Goal: Check status

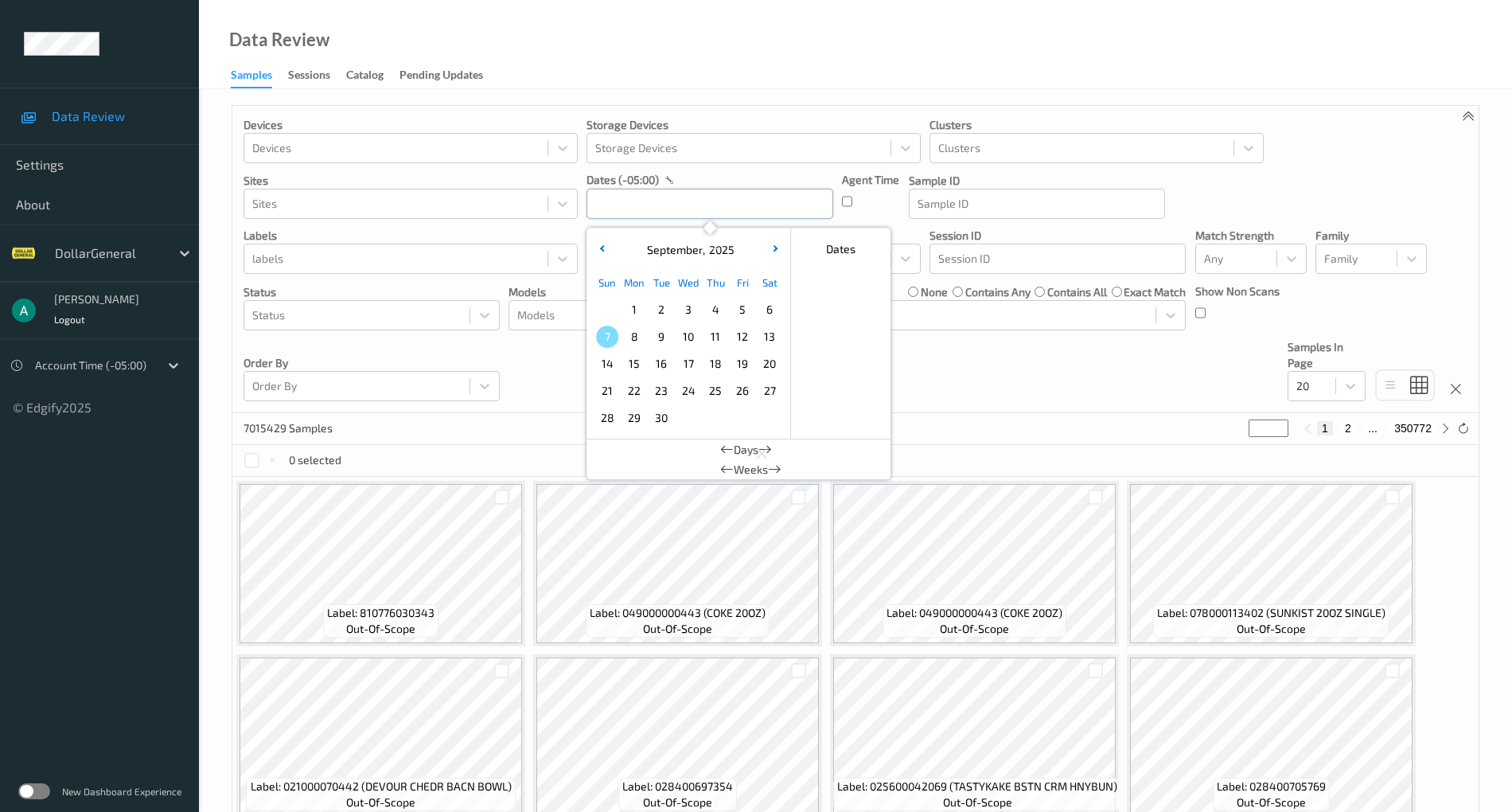
click at [686, 200] on input "text" at bounding box center [710, 203] width 247 height 30
click at [606, 246] on button "button" at bounding box center [601, 249] width 15 height 15
click at [632, 380] on span "18" at bounding box center [634, 391] width 22 height 22
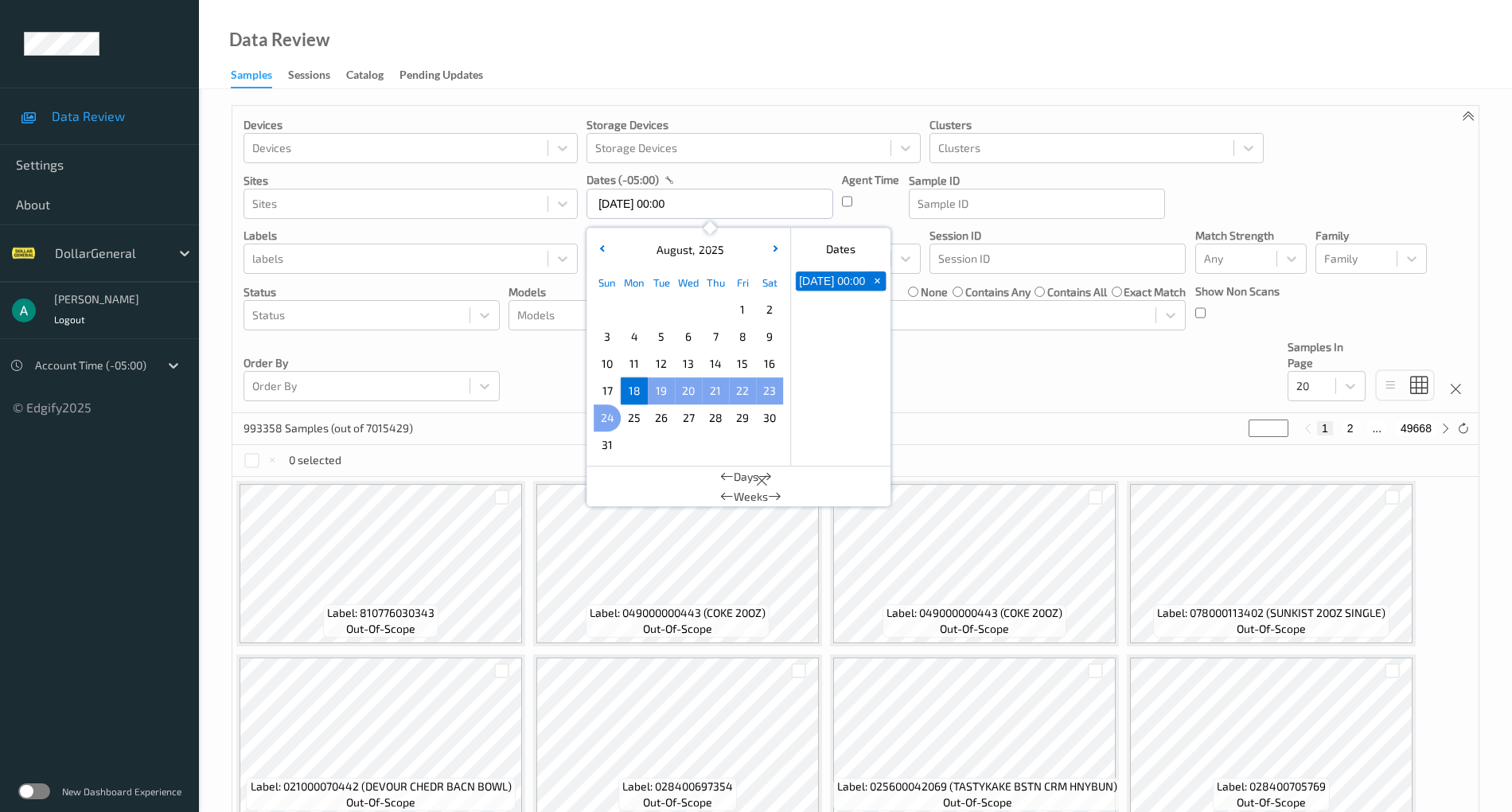
click at [605, 408] on span "24" at bounding box center [607, 417] width 22 height 22
type input "[DATE] 00:00 -> [DATE] 23:59"
click at [1028, 433] on div "334883 Samples (out of 7015429) * 1 2 ... 16745" at bounding box center [856, 428] width 1247 height 32
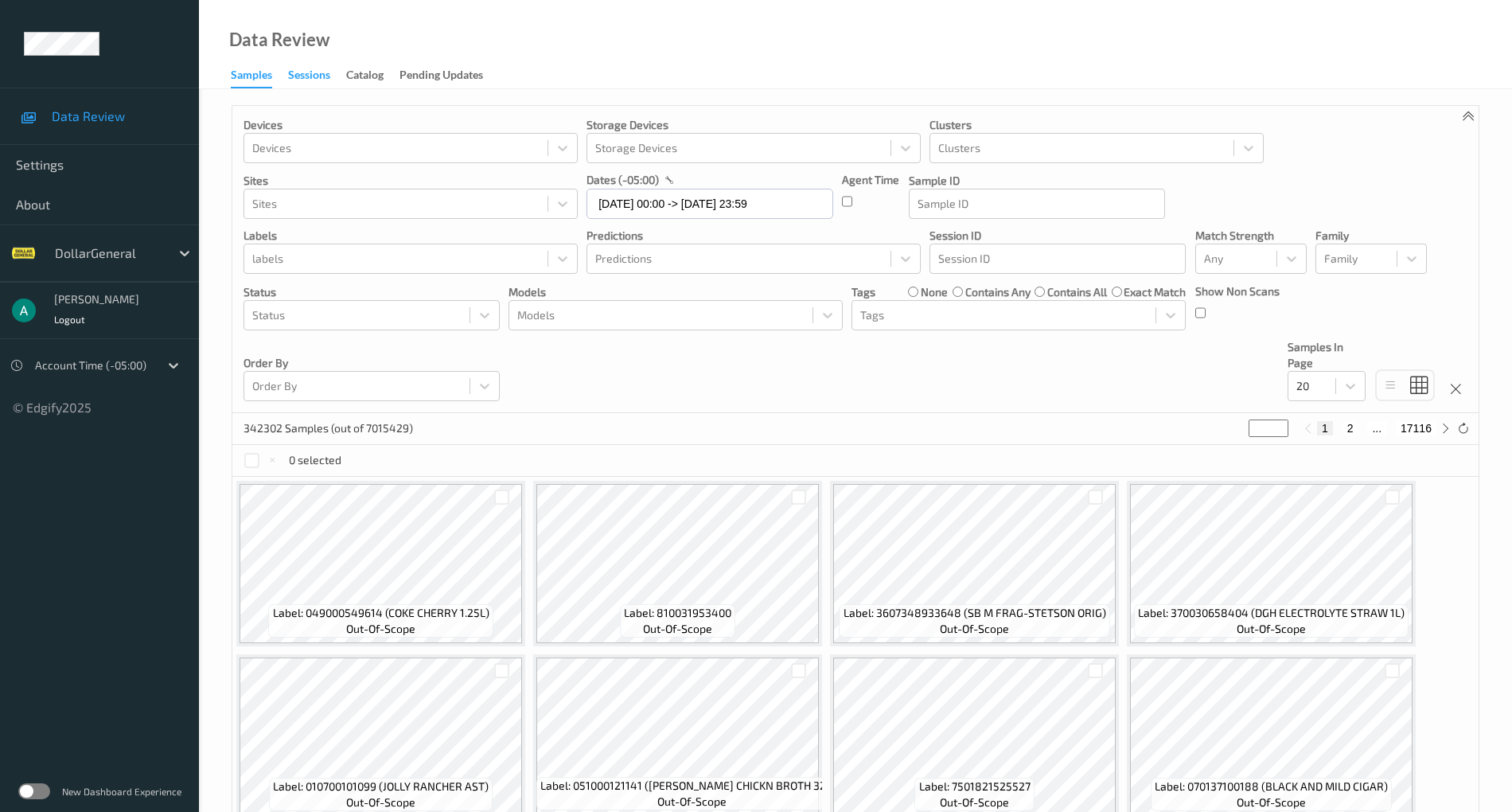
click at [303, 73] on div "Sessions" at bounding box center [309, 77] width 42 height 20
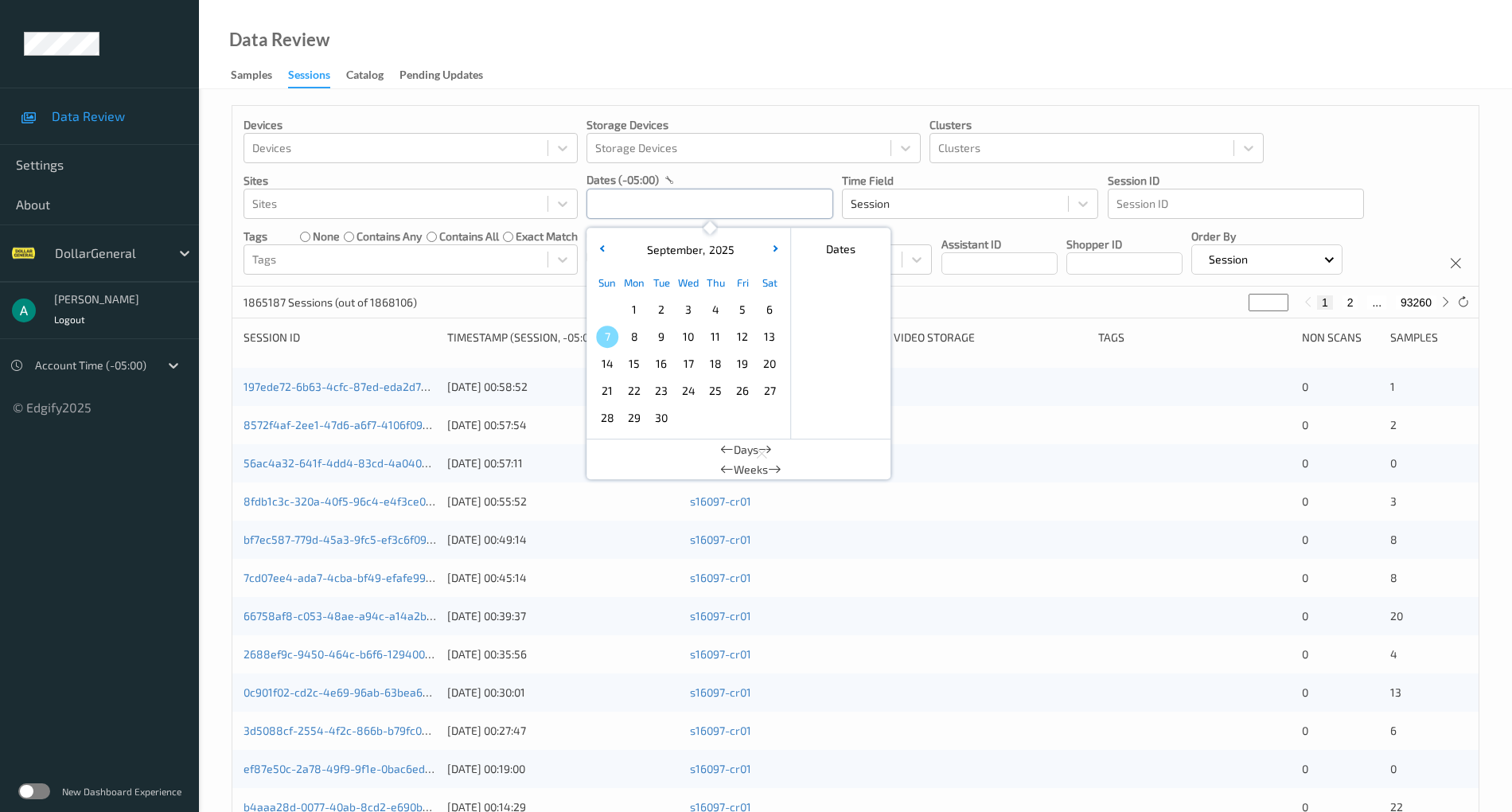
click at [650, 215] on input "text" at bounding box center [710, 203] width 247 height 30
click at [721, 361] on span "18" at bounding box center [715, 364] width 22 height 22
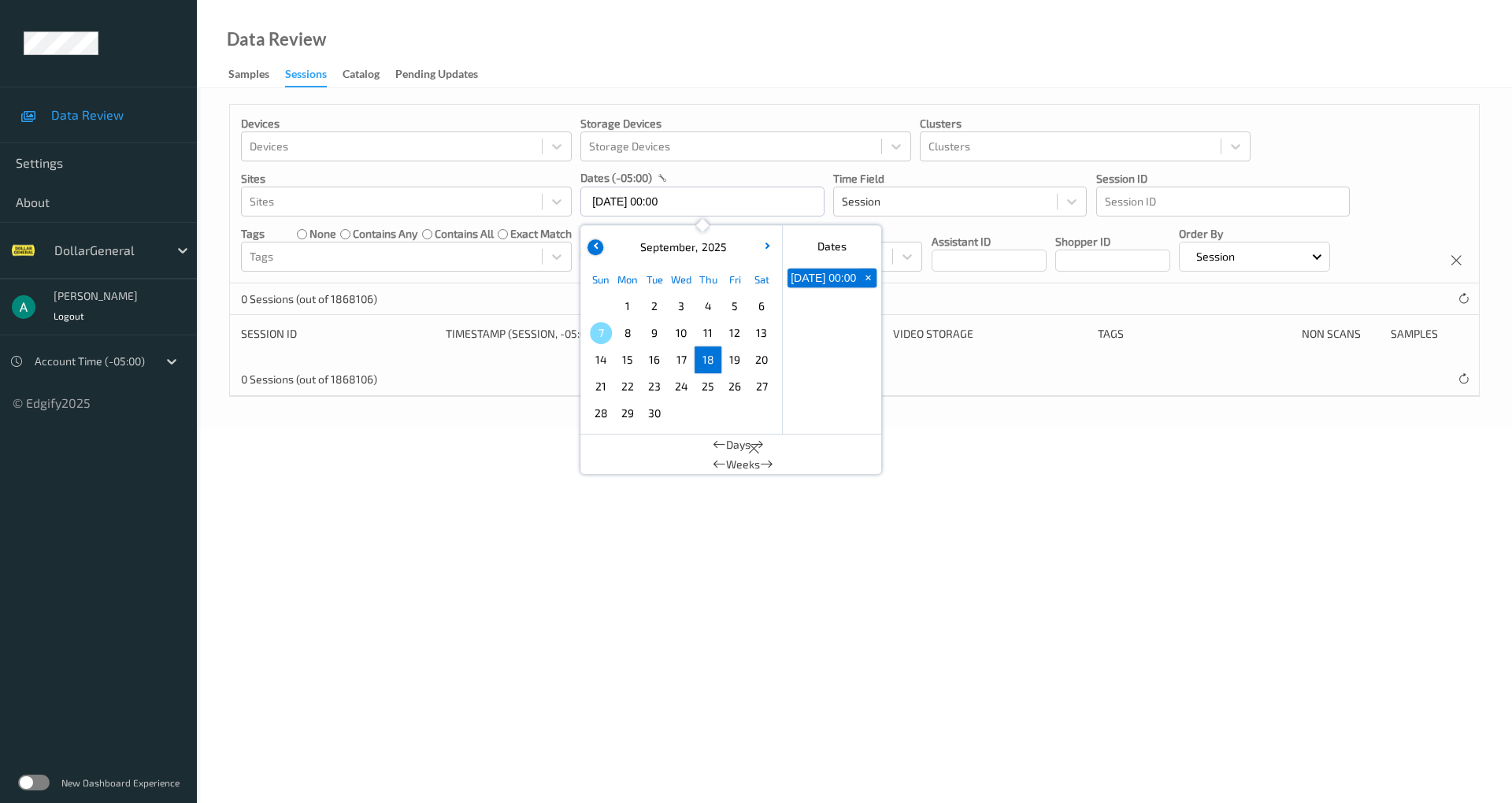
click at [592, 241] on button "button" at bounding box center [594, 246] width 15 height 15
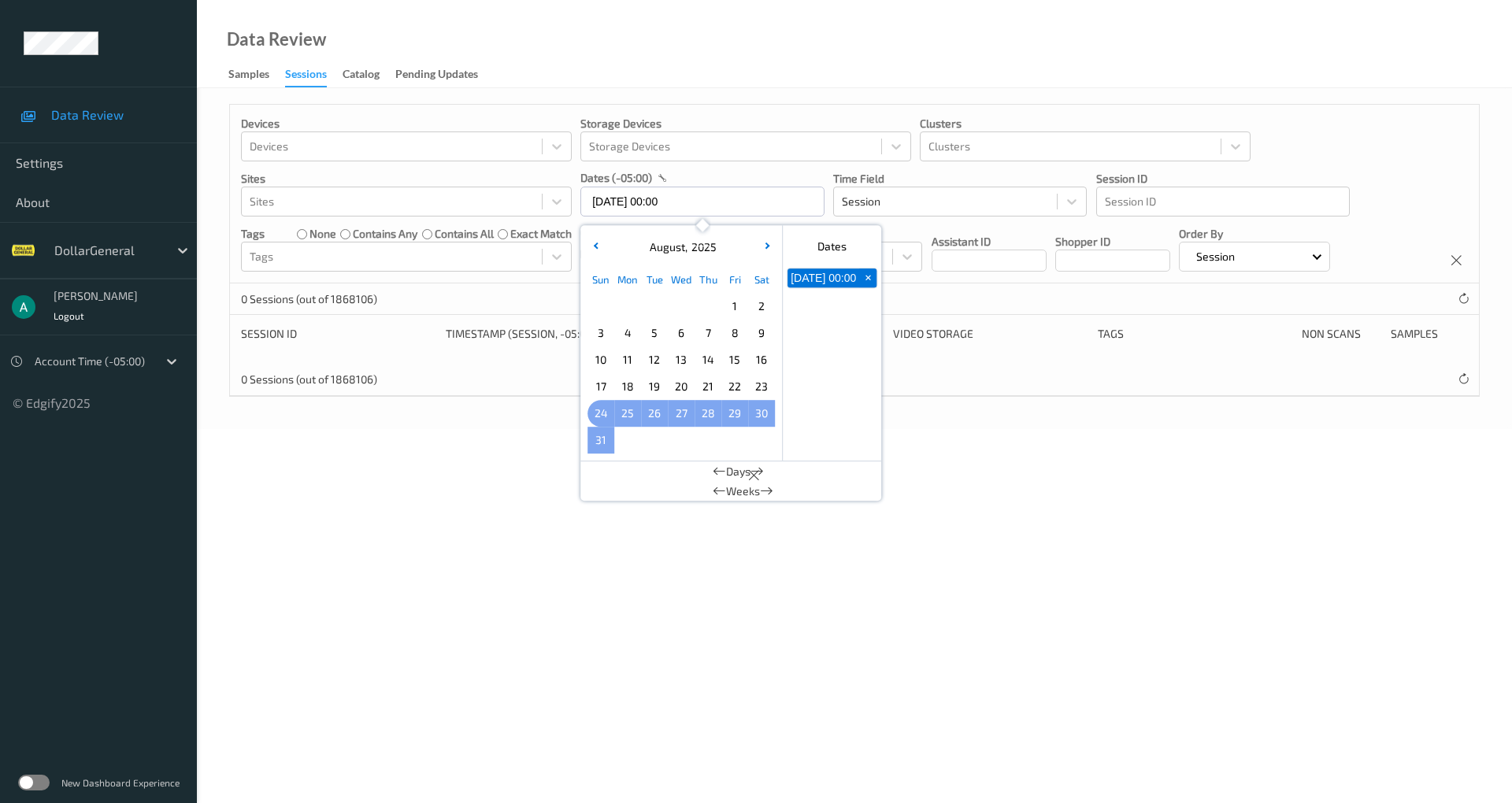
click at [601, 407] on span "24" at bounding box center [600, 413] width 22 height 22
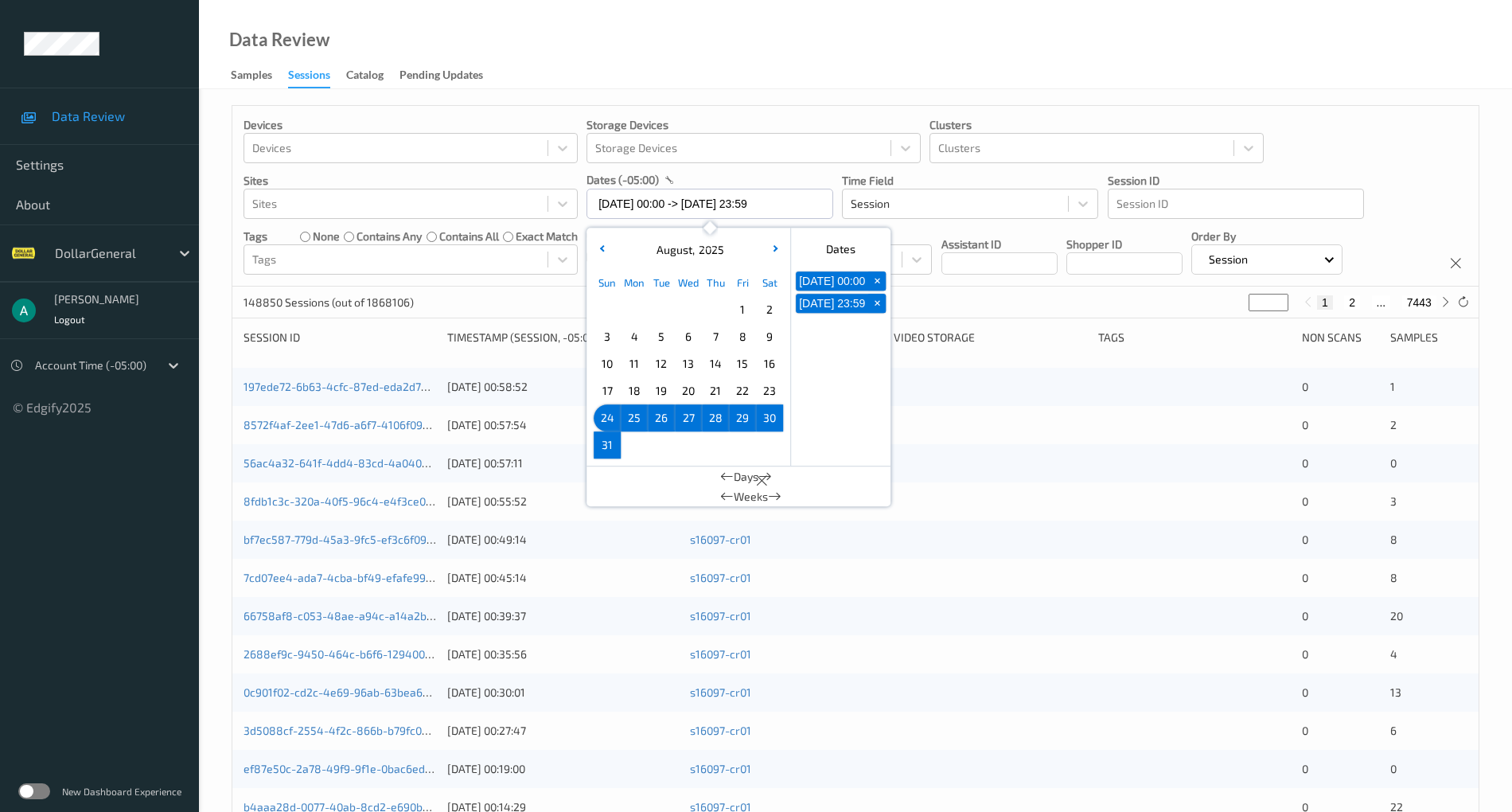
click at [635, 380] on span "18" at bounding box center [634, 391] width 22 height 22
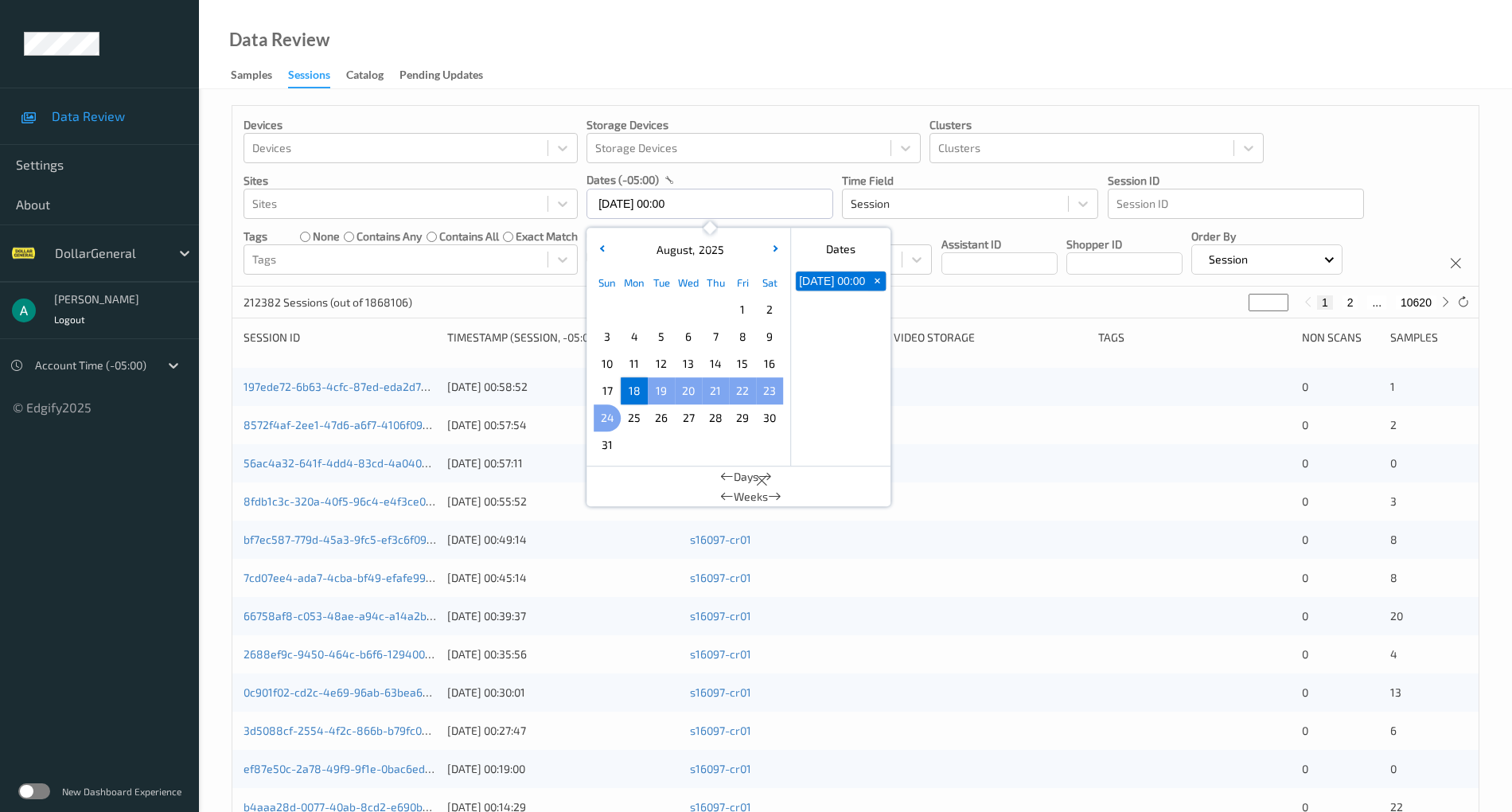
click at [599, 416] on span "24" at bounding box center [607, 417] width 22 height 22
type input "[DATE] 00:00 -> [DATE] 23:59"
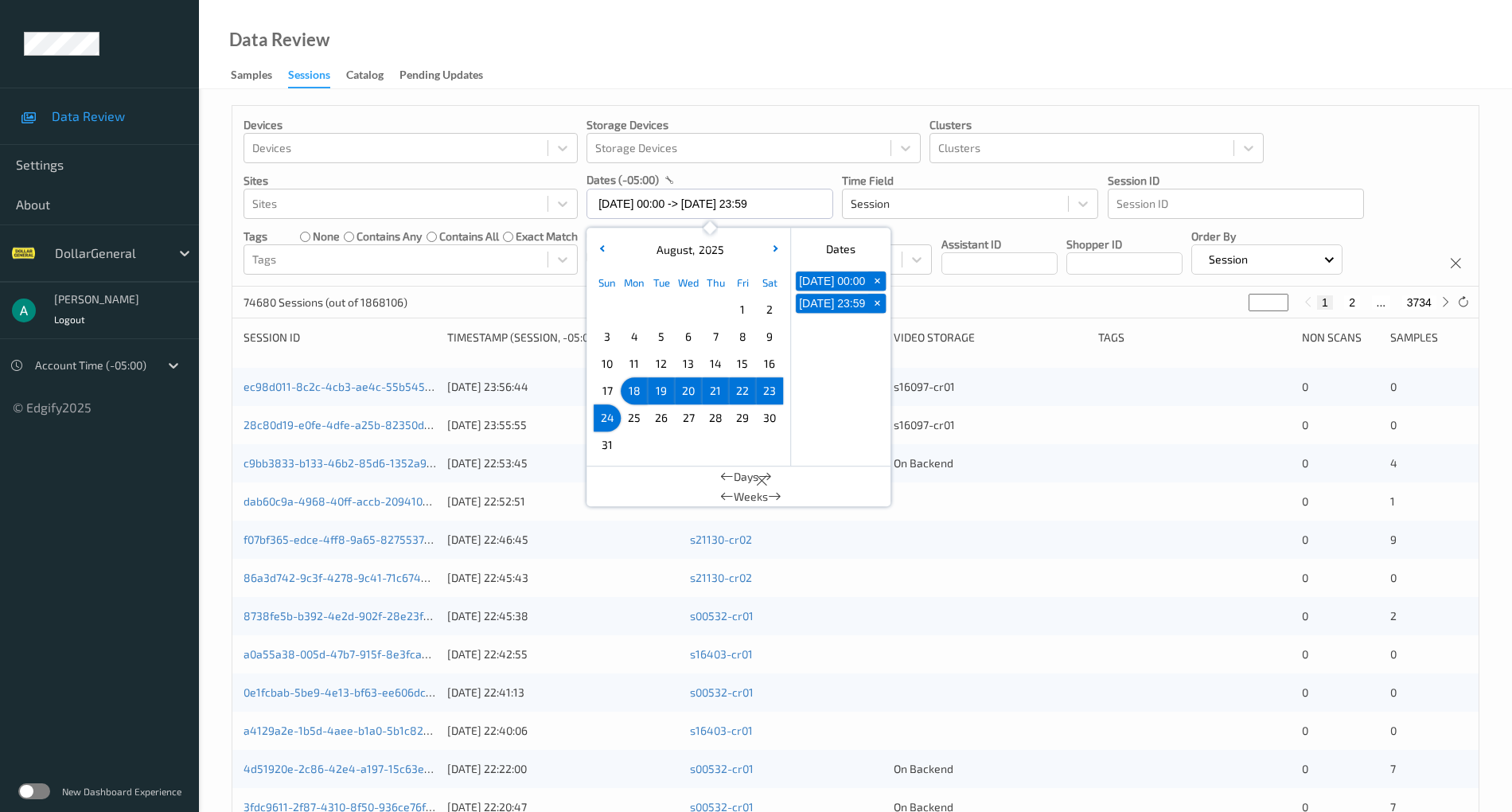
click at [1260, 77] on div "Data Review Samples Sessions Catalog Pending Updates" at bounding box center [855, 45] width 1313 height 89
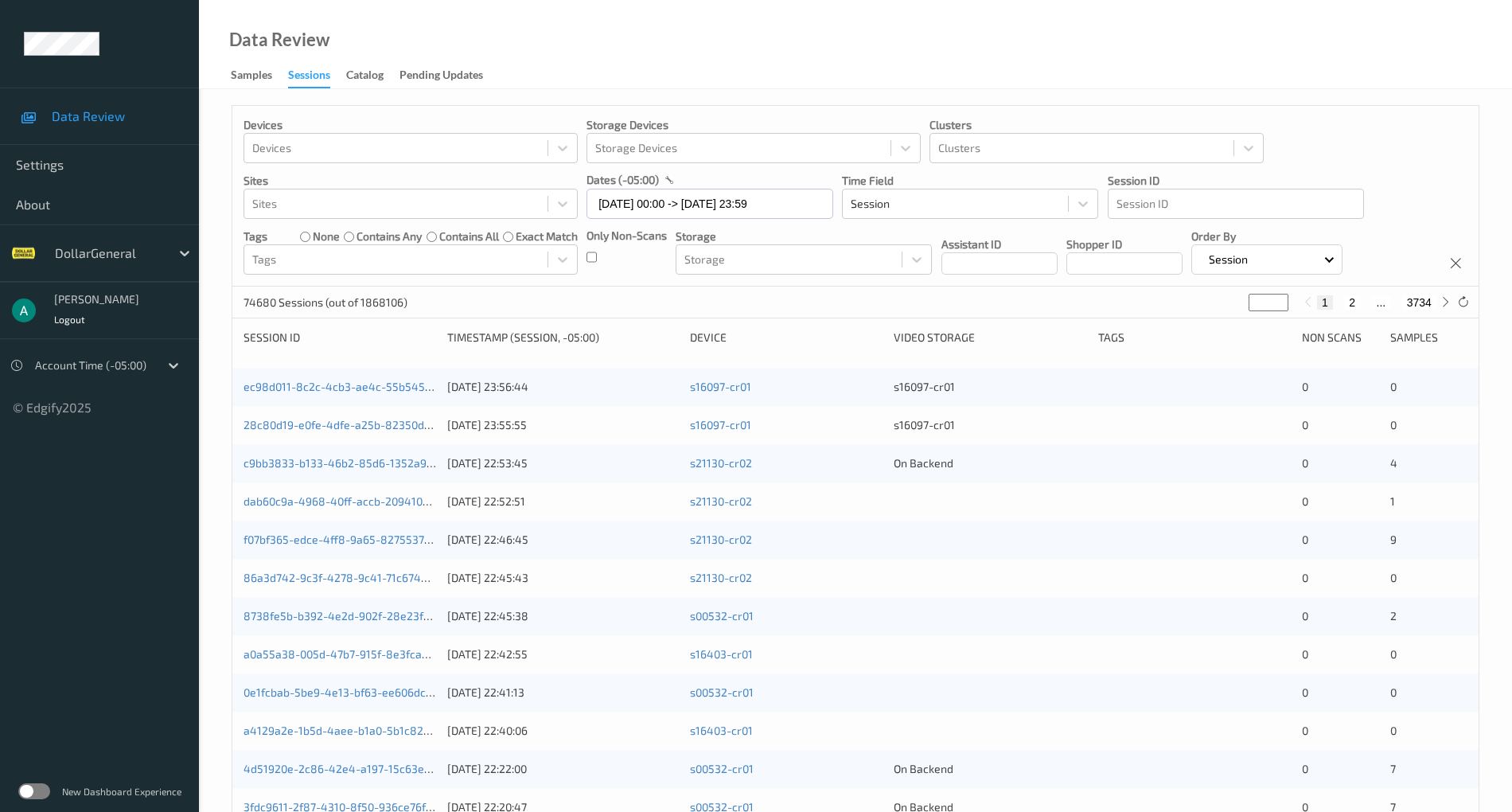
click at [599, 252] on div "Only Non-Scans" at bounding box center [627, 252] width 80 height 47
